Goal: Check status: Check status

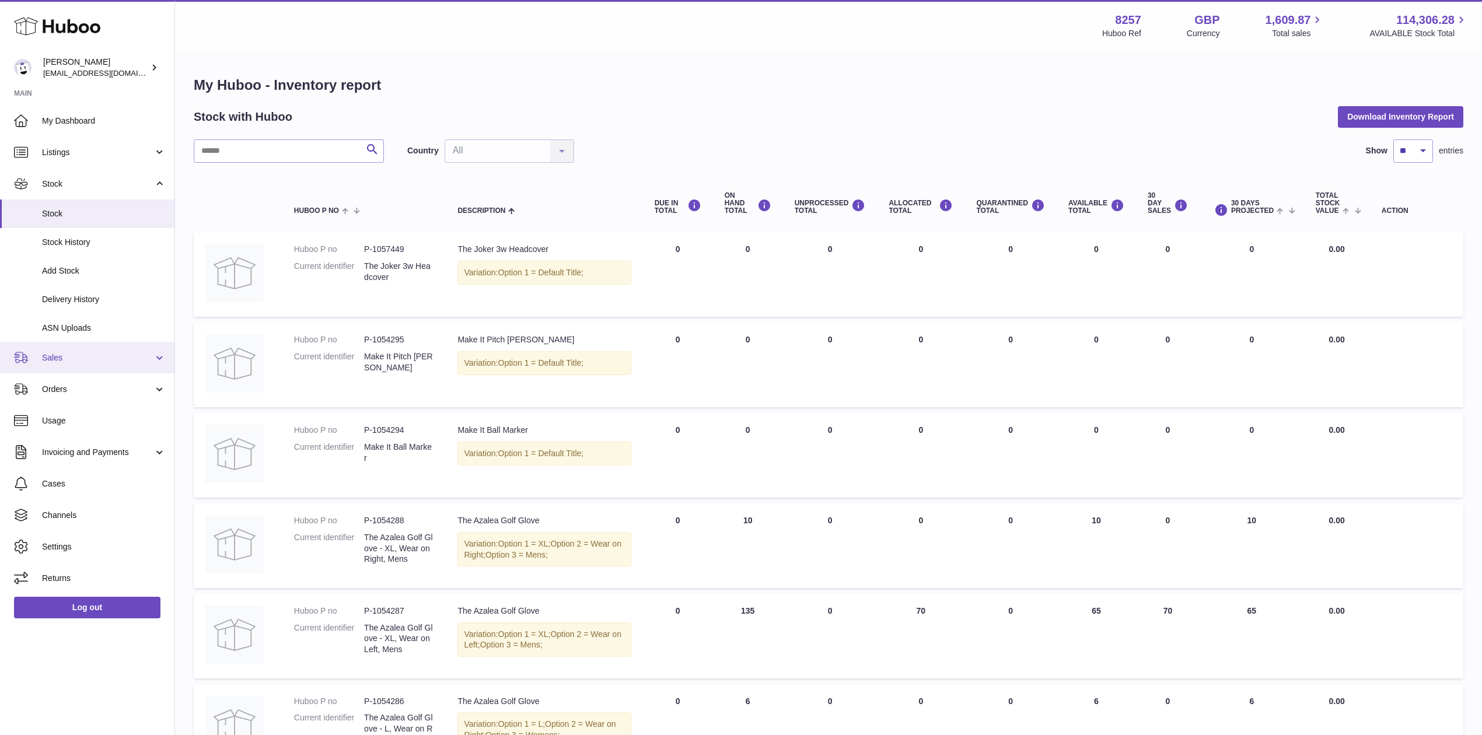
click at [85, 365] on link "Sales" at bounding box center [87, 357] width 174 height 31
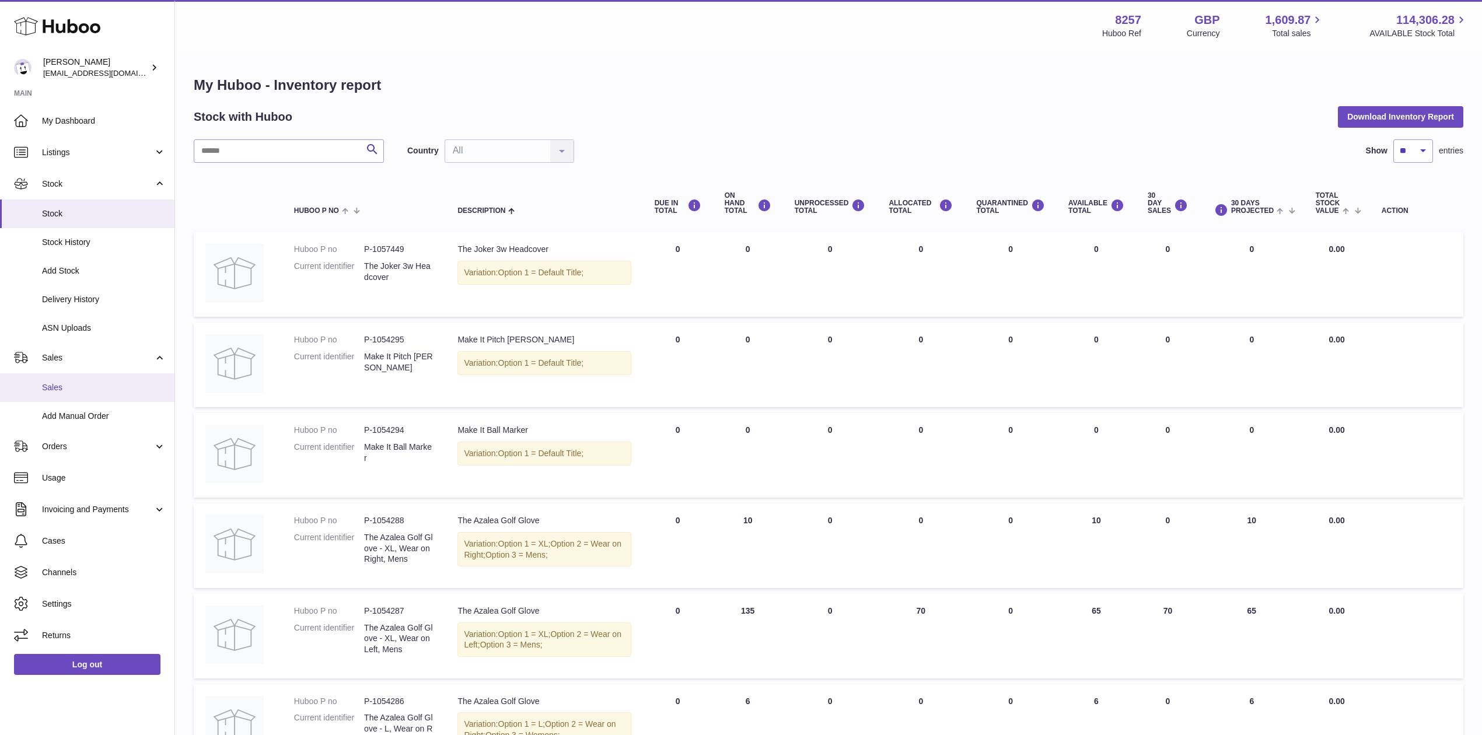
click at [87, 390] on span "Sales" at bounding box center [104, 387] width 124 height 11
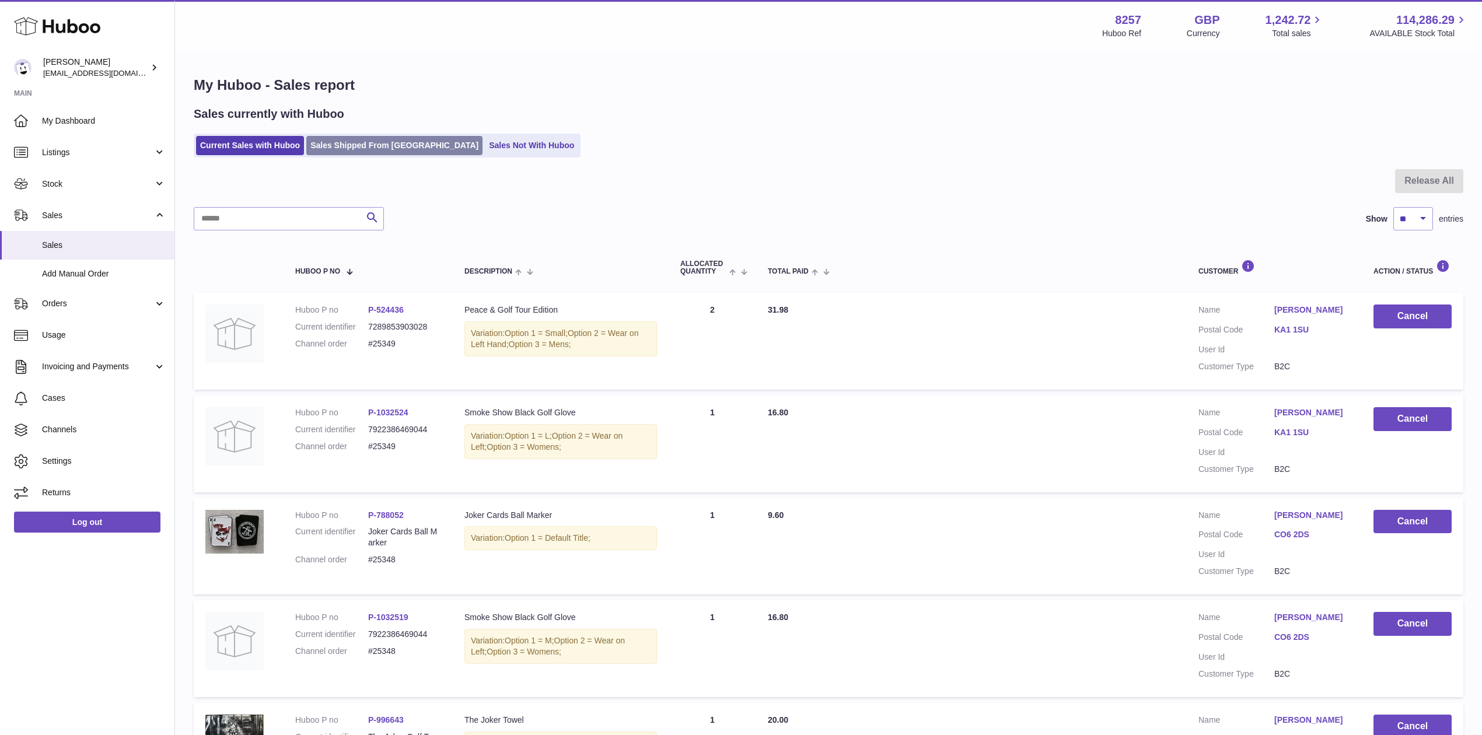
click at [355, 145] on link "Sales Shipped From [GEOGRAPHIC_DATA]" at bounding box center [394, 145] width 176 height 19
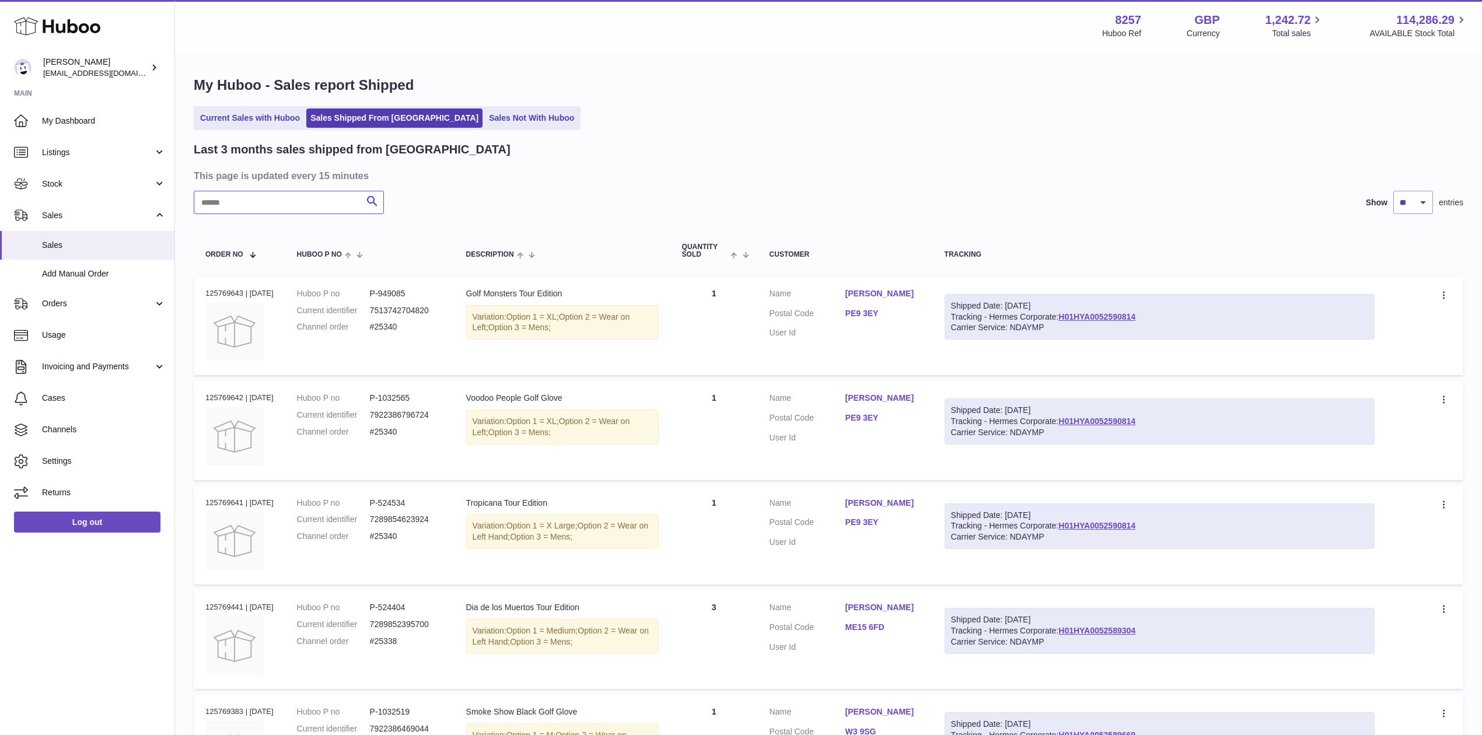
click at [309, 206] on input "text" at bounding box center [289, 202] width 190 height 23
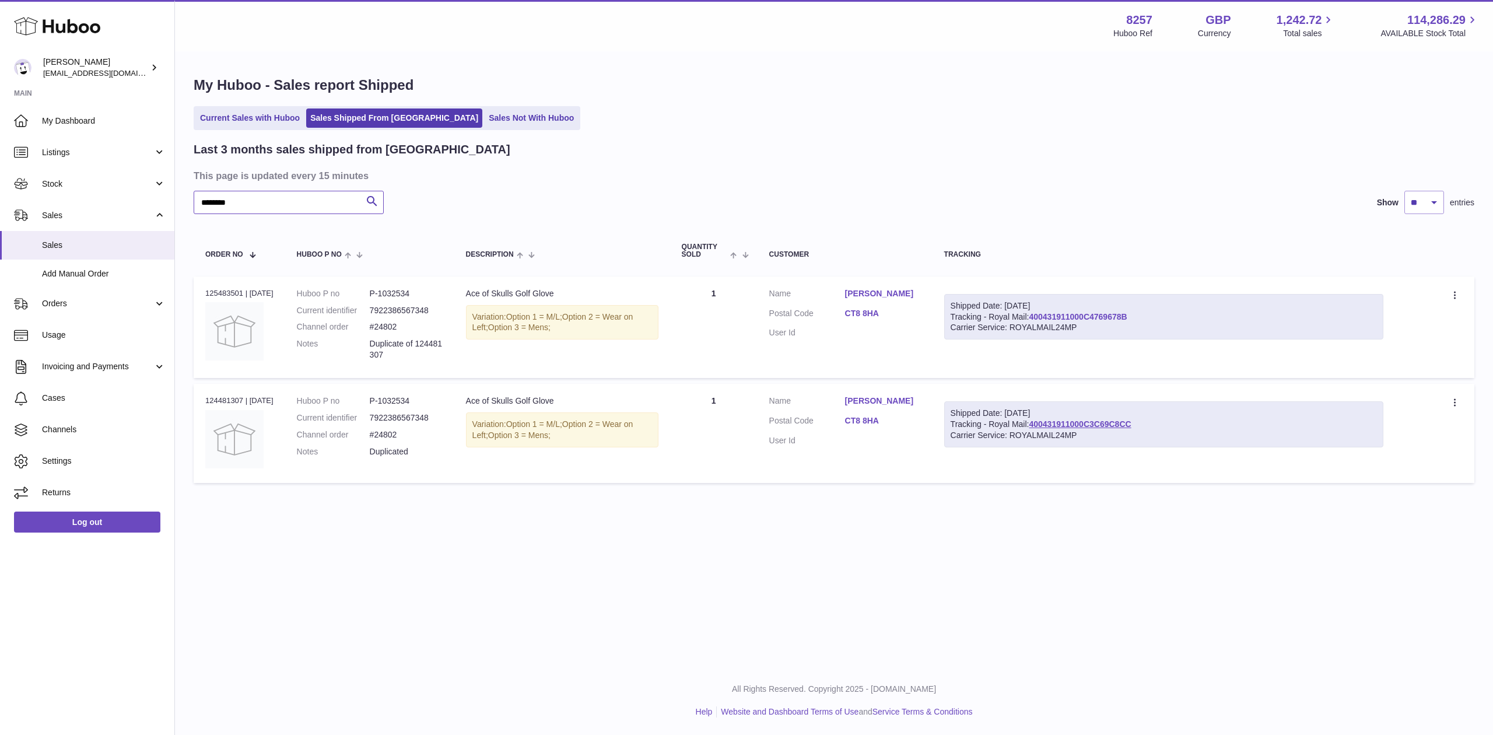
type input "********"
click at [1120, 313] on link "400431911000C4769678B" at bounding box center [1078, 316] width 98 height 9
